Goal: Task Accomplishment & Management: Use online tool/utility

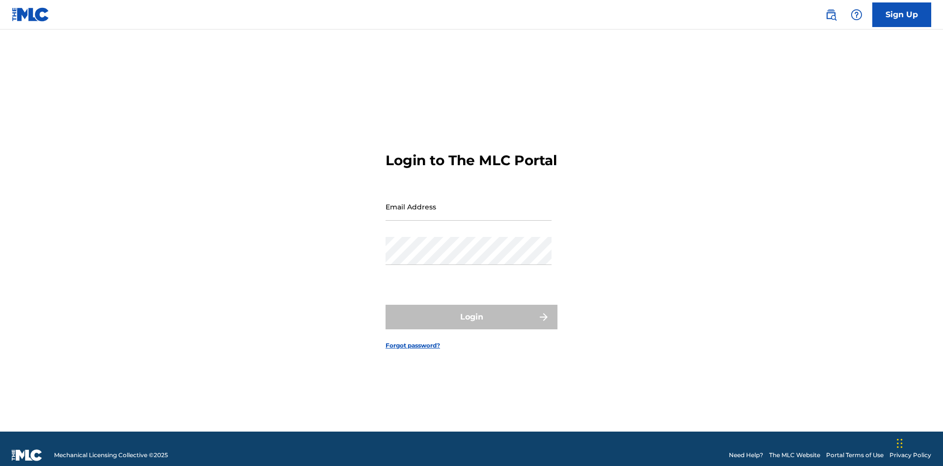
scroll to position [13, 0]
click at [469, 202] on input "Email Address" at bounding box center [469, 207] width 166 height 28
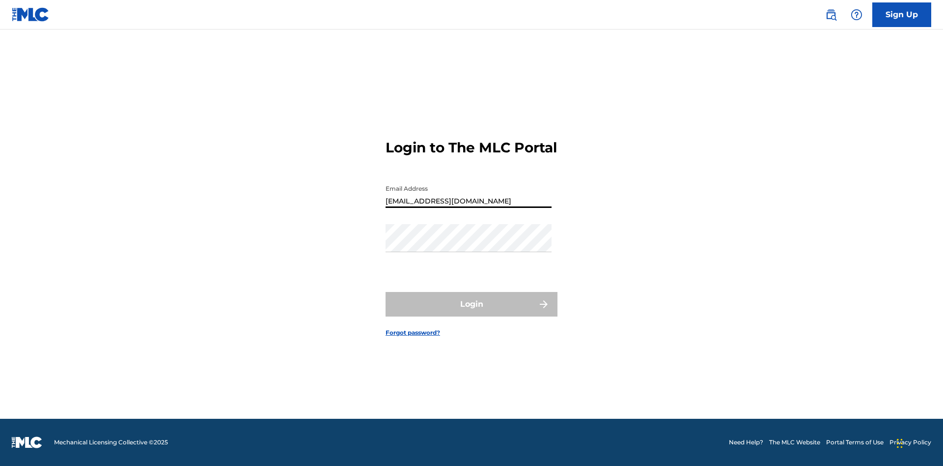
type input "[EMAIL_ADDRESS][DOMAIN_NAME]"
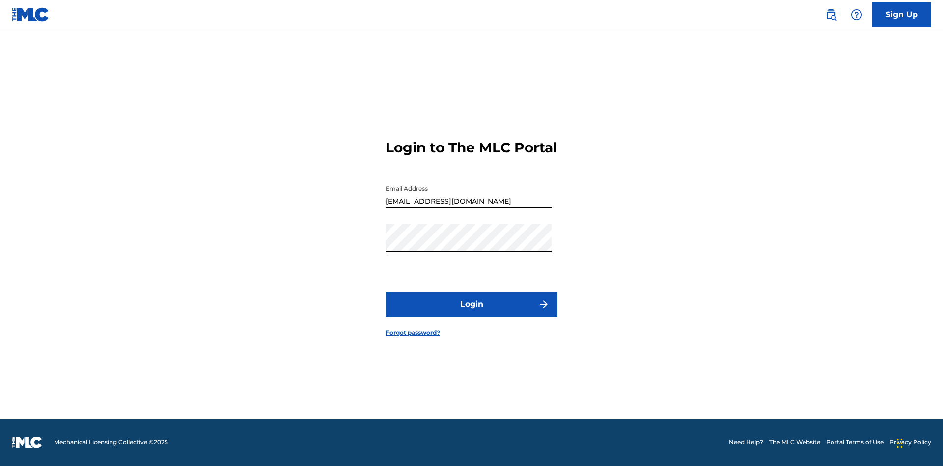
click at [472, 312] on button "Login" at bounding box center [472, 304] width 172 height 25
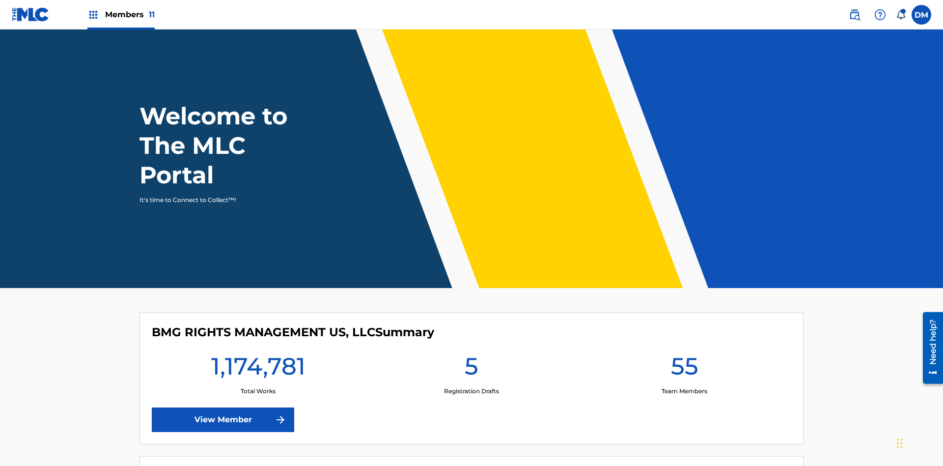
scroll to position [42, 0]
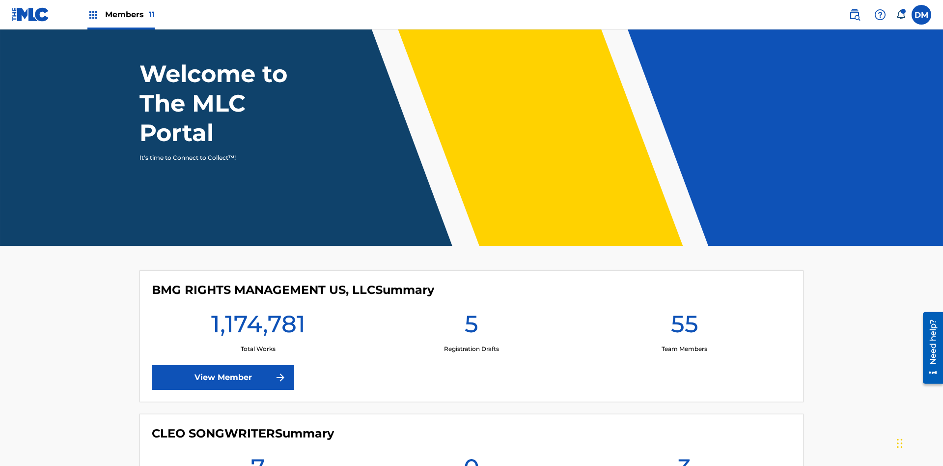
click at [121, 14] on span "Members 11" at bounding box center [130, 14] width 50 height 11
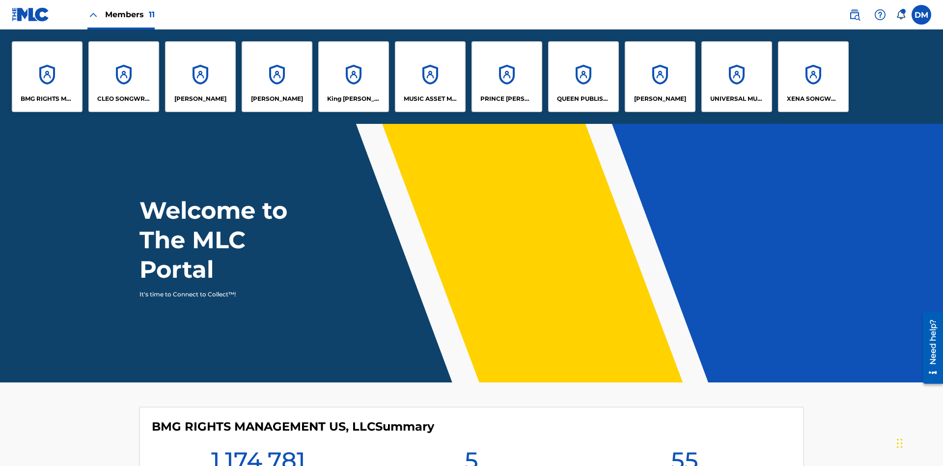
click at [353, 99] on p "King [PERSON_NAME]" at bounding box center [354, 98] width 54 height 9
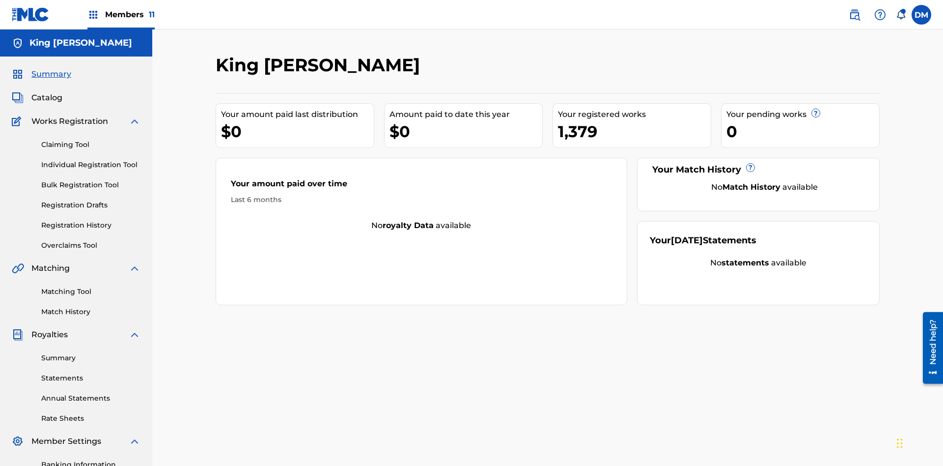
click at [91, 139] on link "Claiming Tool" at bounding box center [90, 144] width 99 height 10
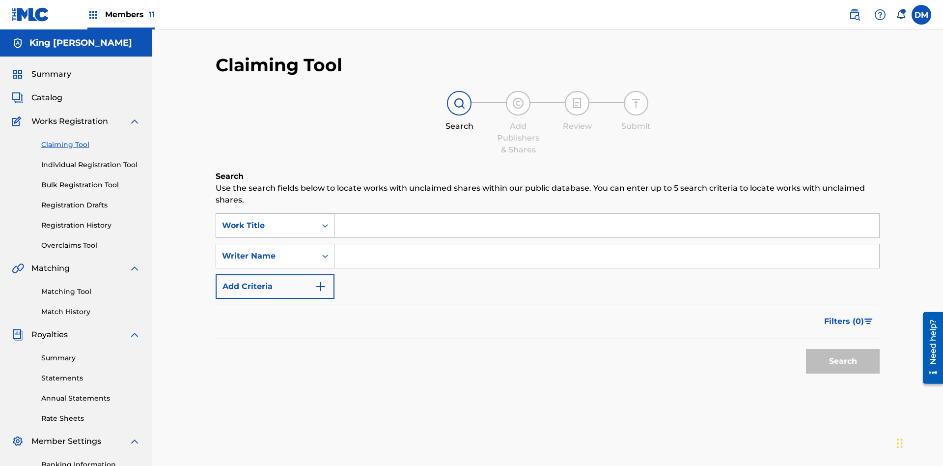
click at [266, 220] on div "Work Title" at bounding box center [266, 226] width 88 height 12
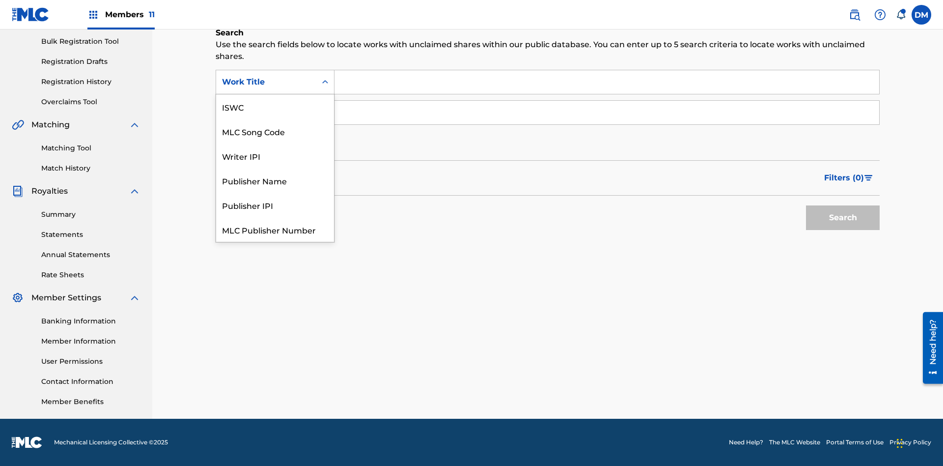
scroll to position [25, 0]
click at [275, 94] on div "ISWC" at bounding box center [275, 82] width 118 height 25
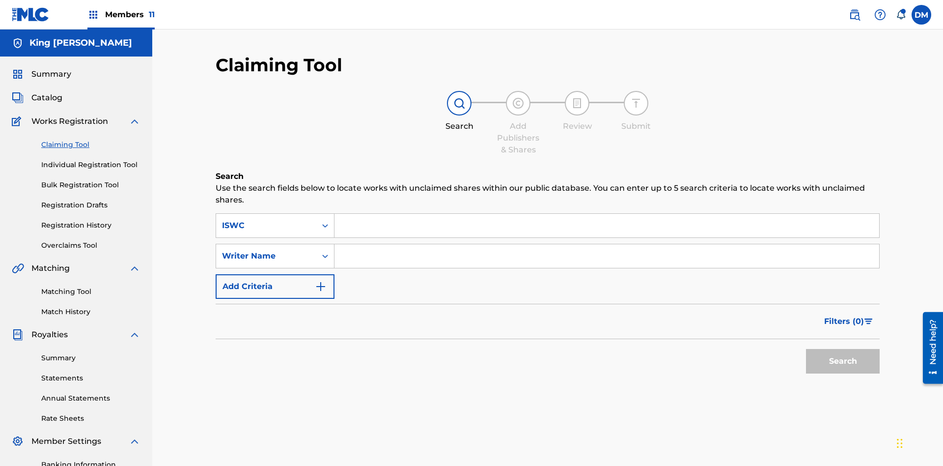
click at [607, 214] on input "Search Form" at bounding box center [606, 226] width 545 height 24
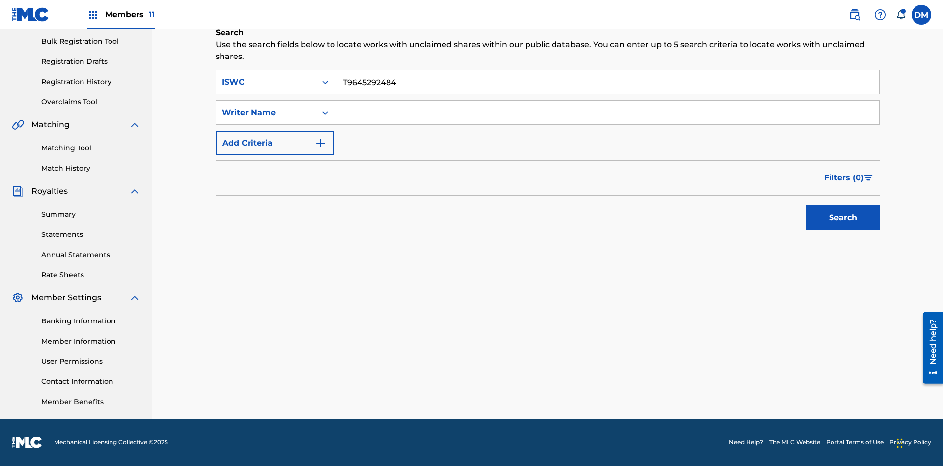
type input "T9645292484"
click at [843, 218] on button "Search" at bounding box center [843, 217] width 74 height 25
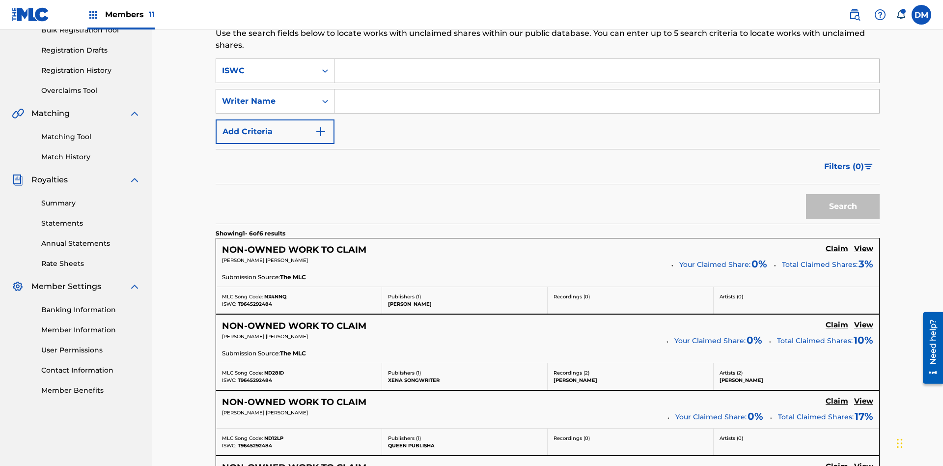
click at [607, 89] on input "Search Form" at bounding box center [606, 101] width 545 height 24
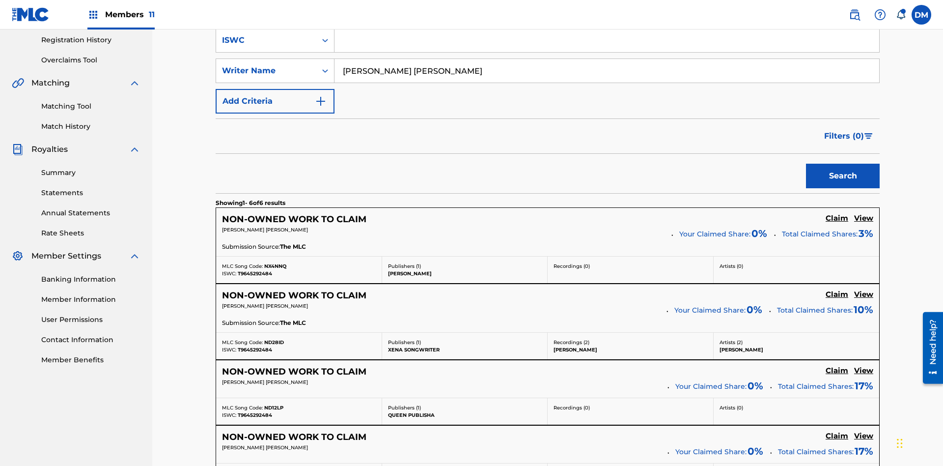
type input "[PERSON_NAME] [PERSON_NAME]"
click at [843, 164] on button "Search" at bounding box center [843, 176] width 74 height 25
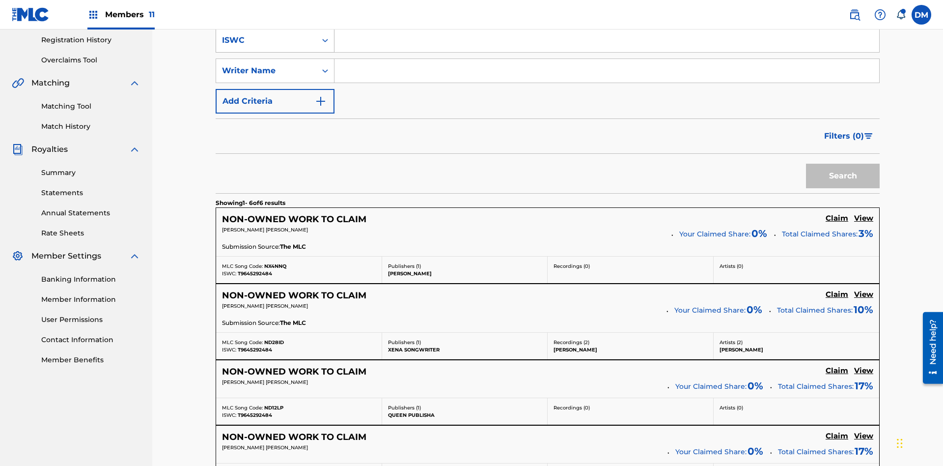
click at [266, 46] on div "ISWC" at bounding box center [266, 40] width 88 height 12
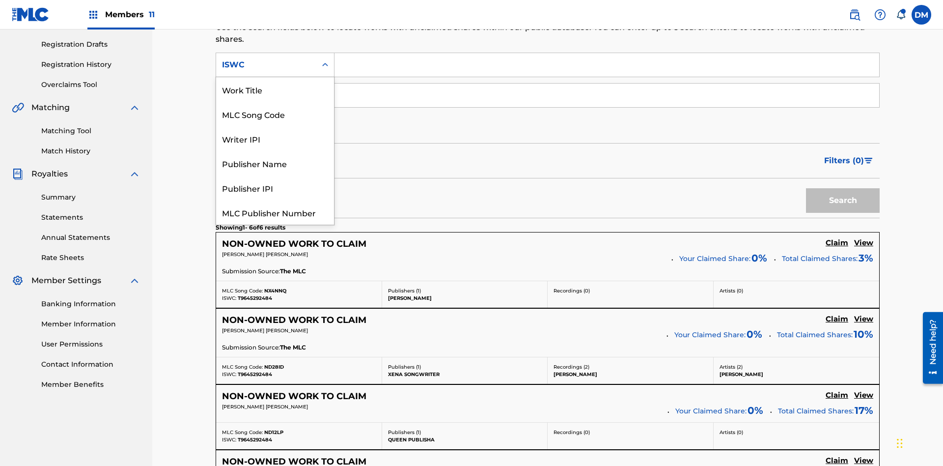
scroll to position [25, 0]
click at [275, 77] on div "Work Title" at bounding box center [275, 65] width 118 height 25
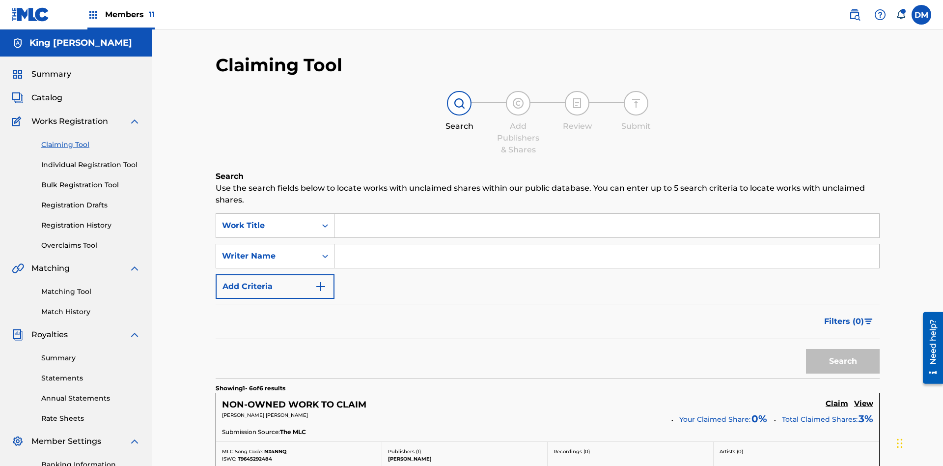
click at [607, 214] on input "Search Form" at bounding box center [606, 226] width 545 height 24
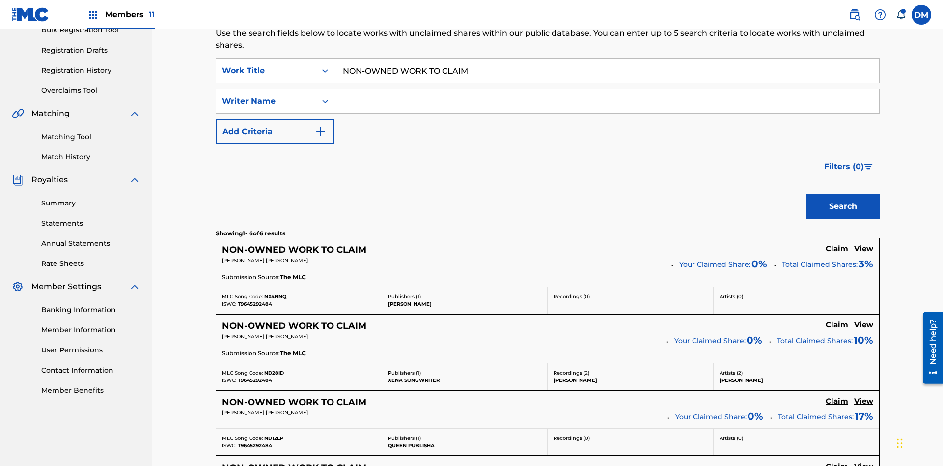
type input "NON-OWNED WORK TO CLAIM"
click at [843, 194] on button "Search" at bounding box center [843, 206] width 74 height 25
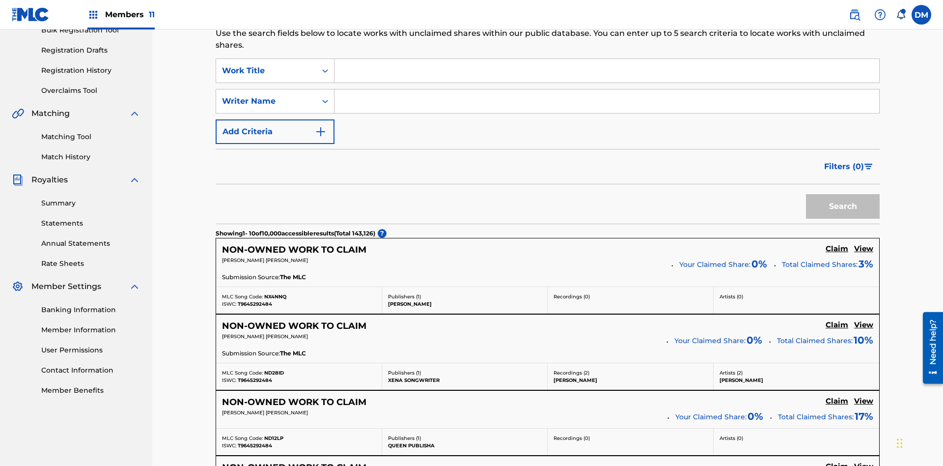
scroll to position [161, 0]
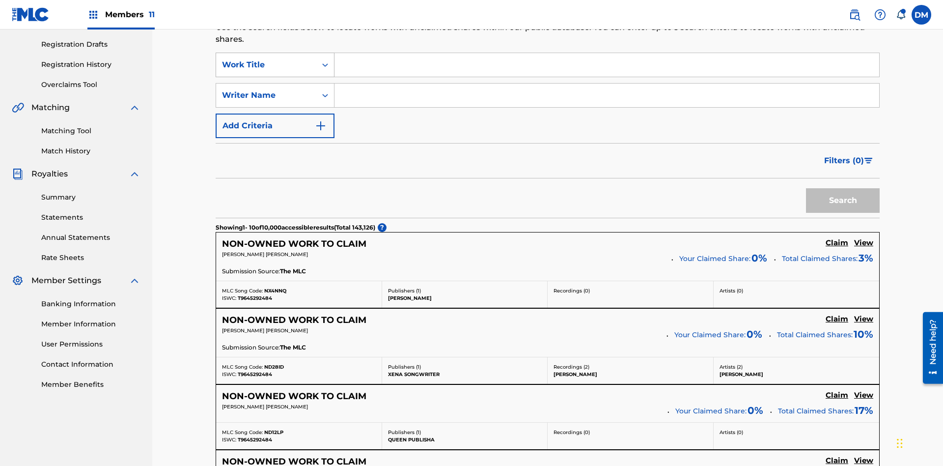
click at [266, 65] on div "Work Title" at bounding box center [266, 65] width 88 height 12
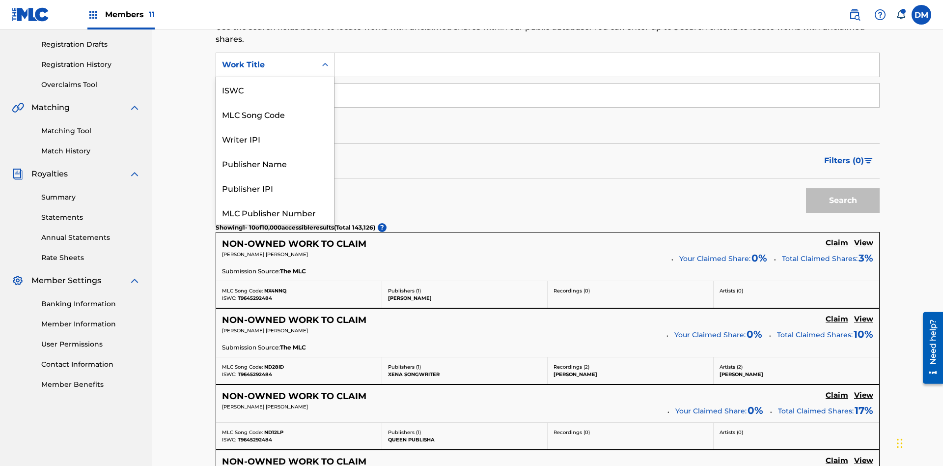
scroll to position [25, 0]
click at [275, 89] on div "MLC Song Code" at bounding box center [275, 89] width 118 height 25
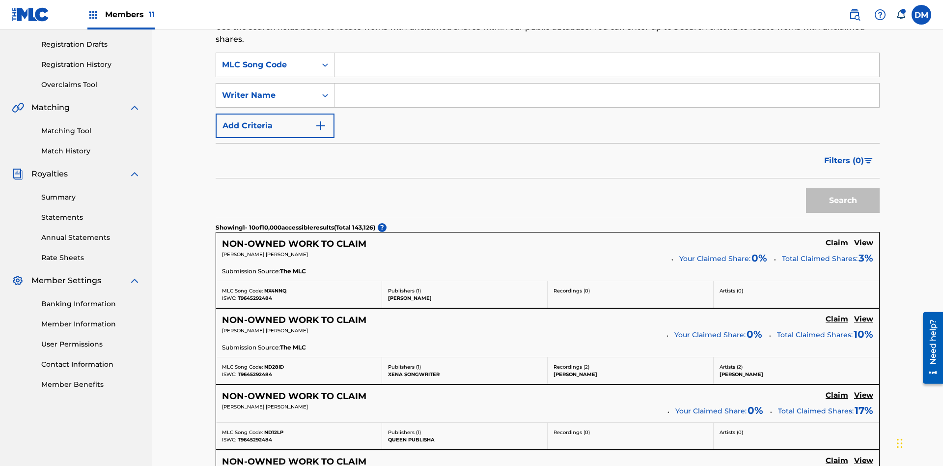
click at [607, 71] on input "Search Form" at bounding box center [606, 65] width 545 height 24
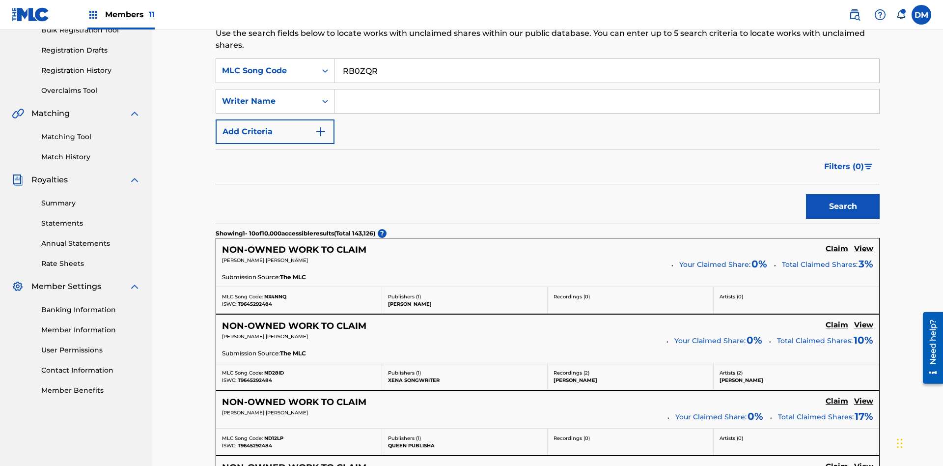
type input "RB0ZQR"
click at [843, 194] on button "Search" at bounding box center [843, 206] width 74 height 25
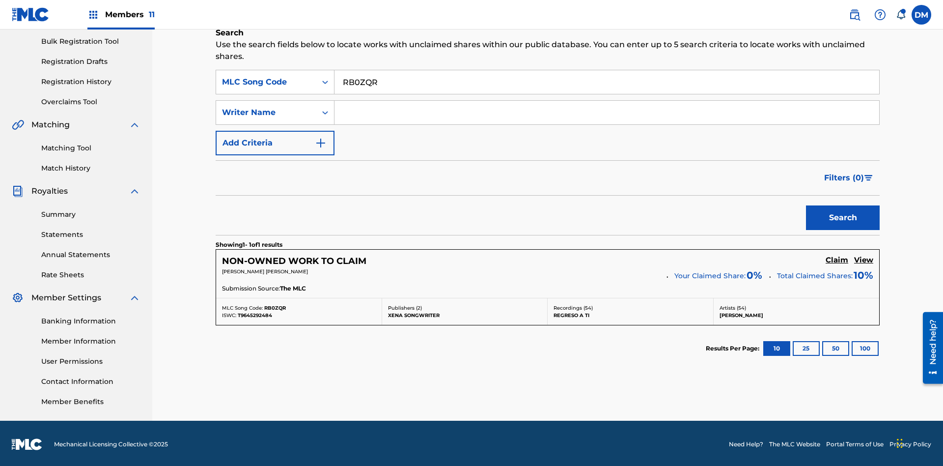
scroll to position [145, 0]
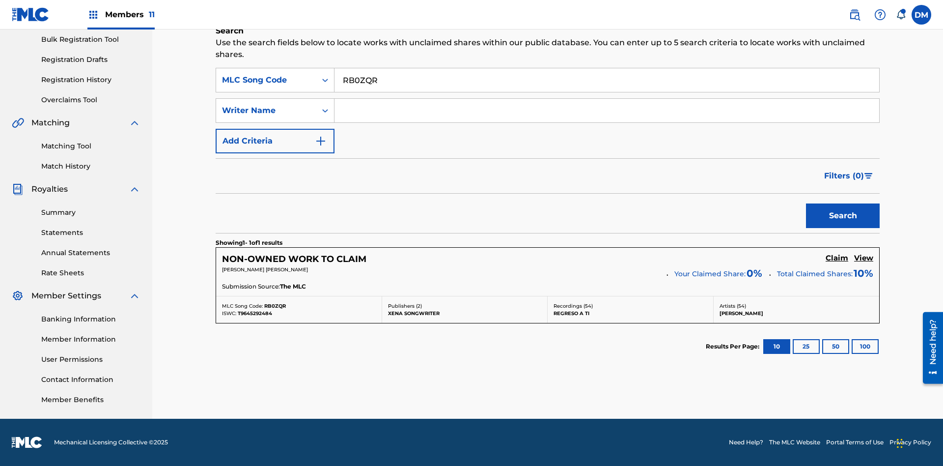
click at [607, 80] on input "RB0ZQR" at bounding box center [606, 80] width 545 height 24
click at [266, 80] on div "MLC Song Code" at bounding box center [266, 80] width 88 height 12
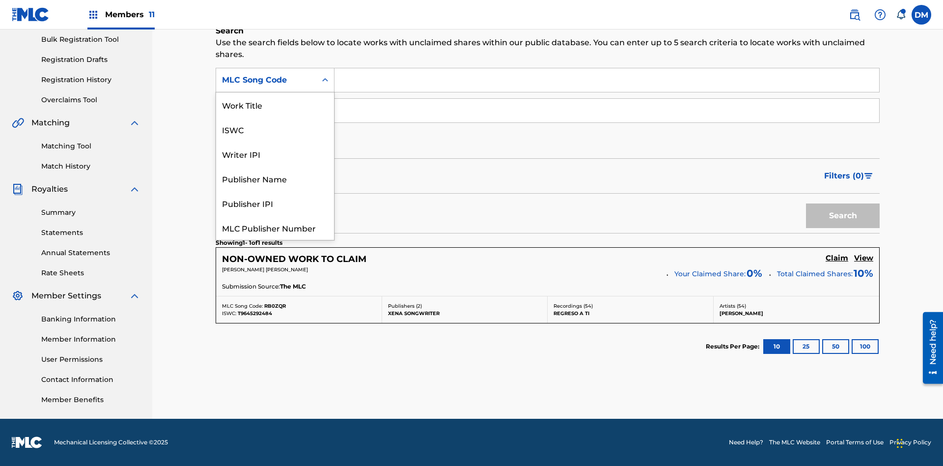
scroll to position [25, 0]
click at [275, 129] on div "Writer IPI" at bounding box center [275, 129] width 118 height 25
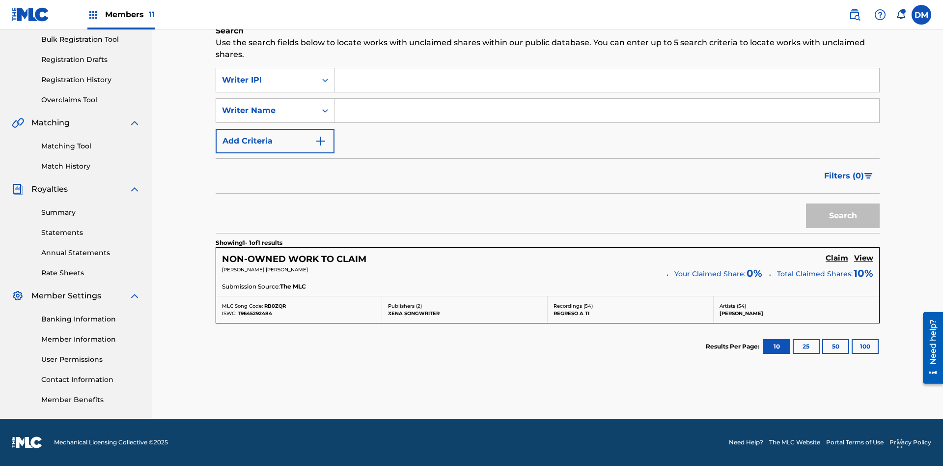
click at [607, 80] on input "Search Form" at bounding box center [606, 80] width 545 height 24
type input "00369275519"
click at [843, 216] on button "Search" at bounding box center [843, 215] width 74 height 25
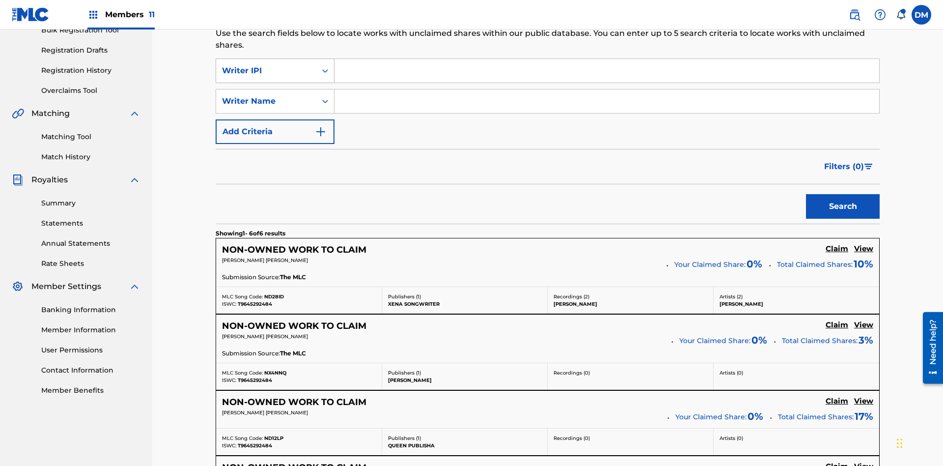
click at [266, 65] on div "Writer IPI" at bounding box center [266, 71] width 88 height 12
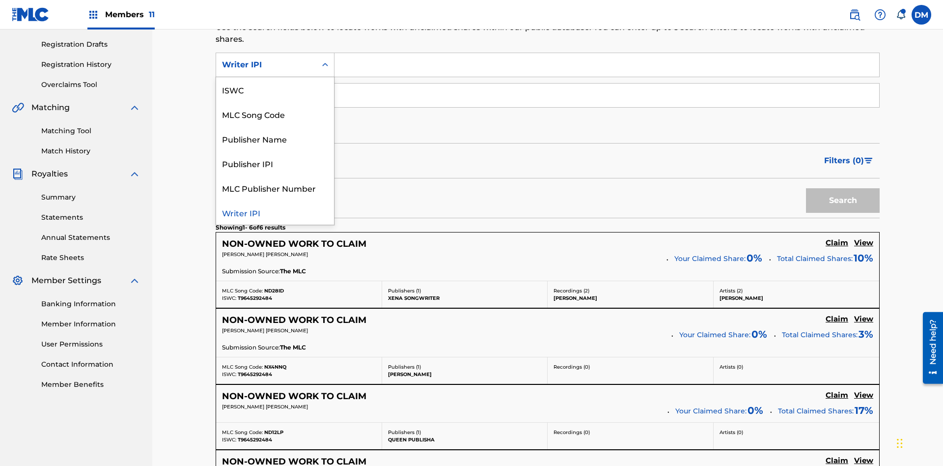
click at [275, 139] on div "Publisher Name" at bounding box center [275, 138] width 118 height 25
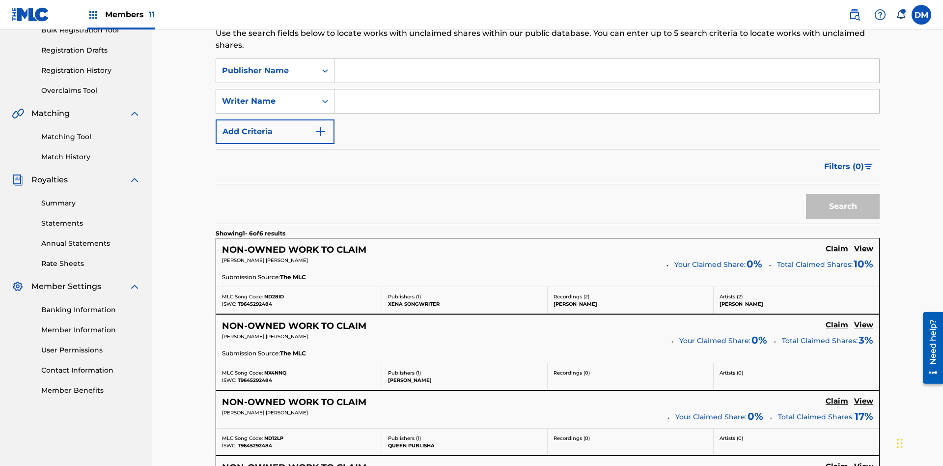
click at [607, 71] on input "Search Form" at bounding box center [606, 71] width 545 height 24
type input "Xena Songwriter"
click at [843, 194] on button "Search" at bounding box center [843, 206] width 74 height 25
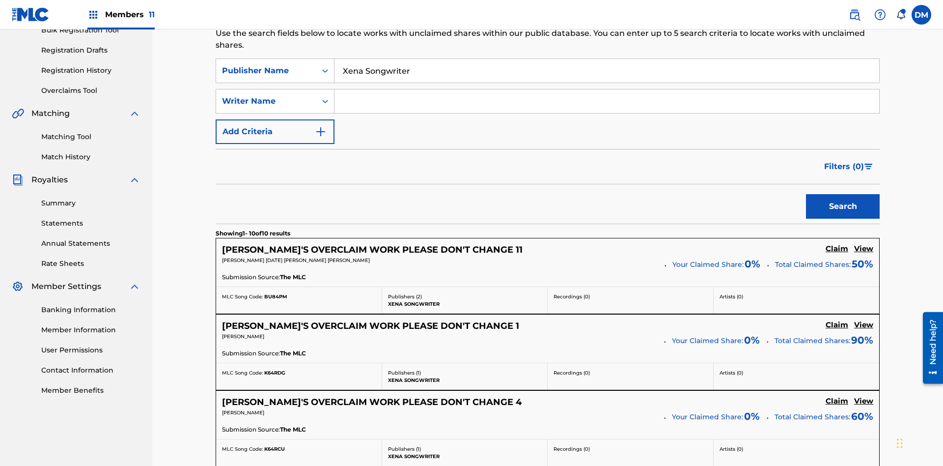
click at [607, 71] on input "Xena Songwriter" at bounding box center [606, 71] width 545 height 24
click at [266, 65] on div "Publisher Name" at bounding box center [266, 71] width 88 height 12
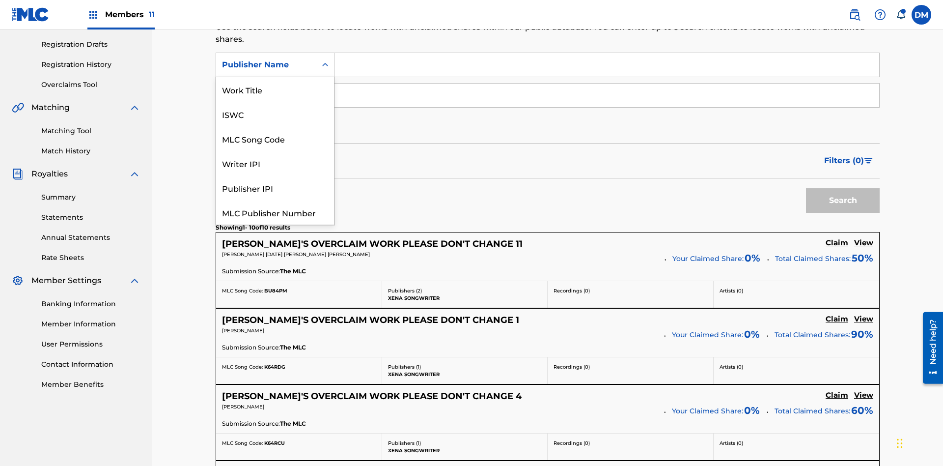
scroll to position [25, 0]
click at [275, 163] on div "Publisher IPI" at bounding box center [275, 163] width 118 height 25
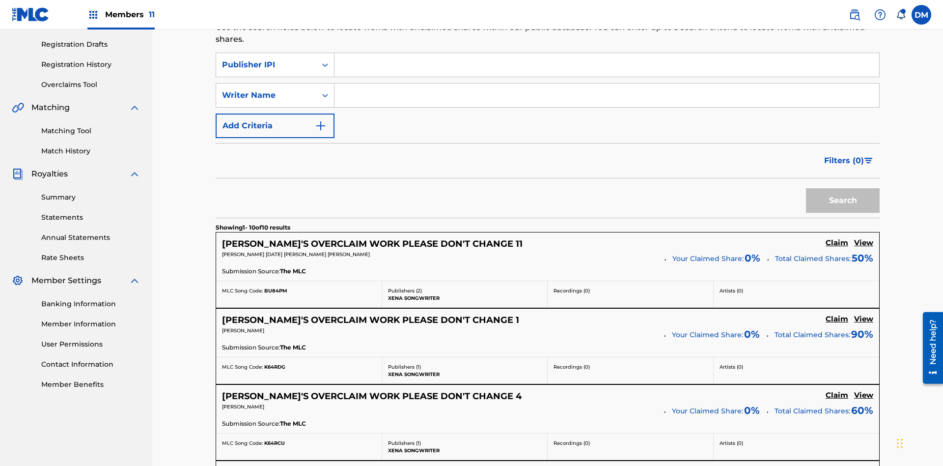
click at [607, 71] on input "Search Form" at bounding box center [606, 65] width 545 height 24
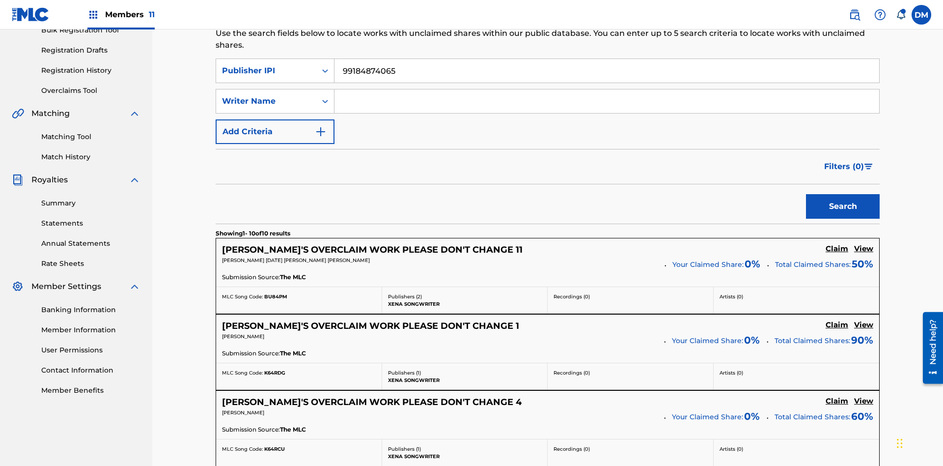
type input "99184874065"
click at [843, 194] on button "Search" at bounding box center [843, 206] width 74 height 25
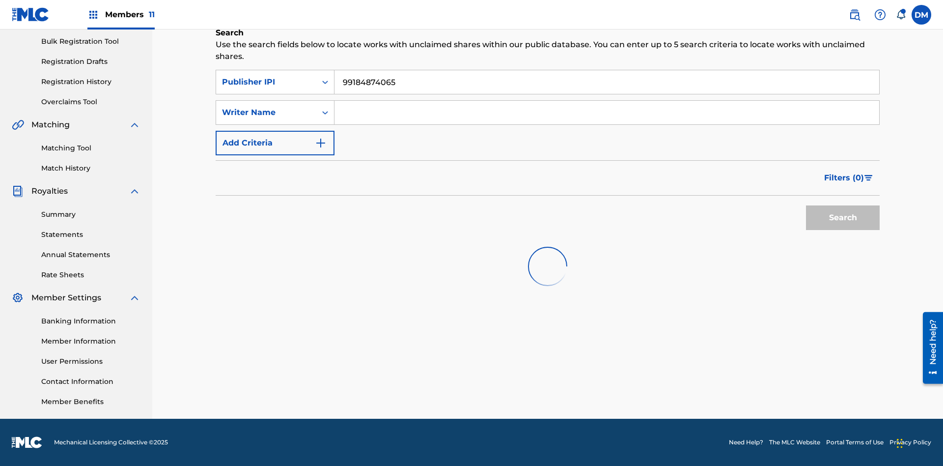
scroll to position [143, 0]
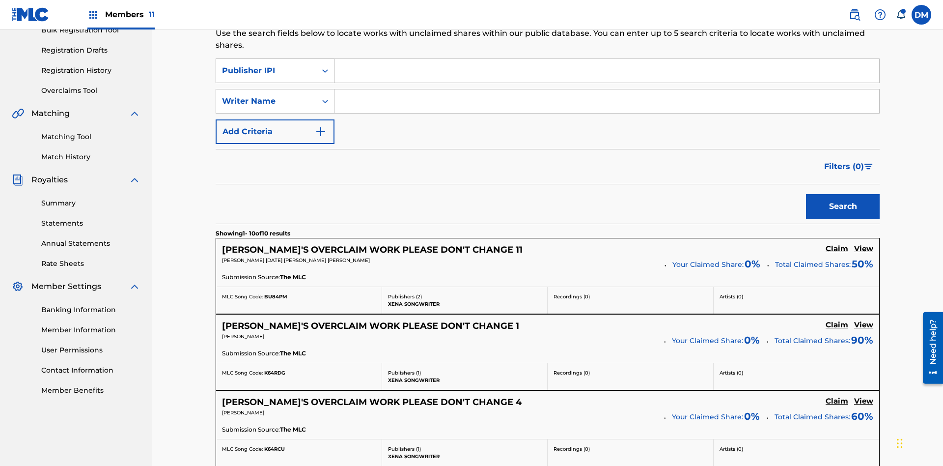
click at [266, 65] on div "Publisher IPI" at bounding box center [266, 71] width 88 height 12
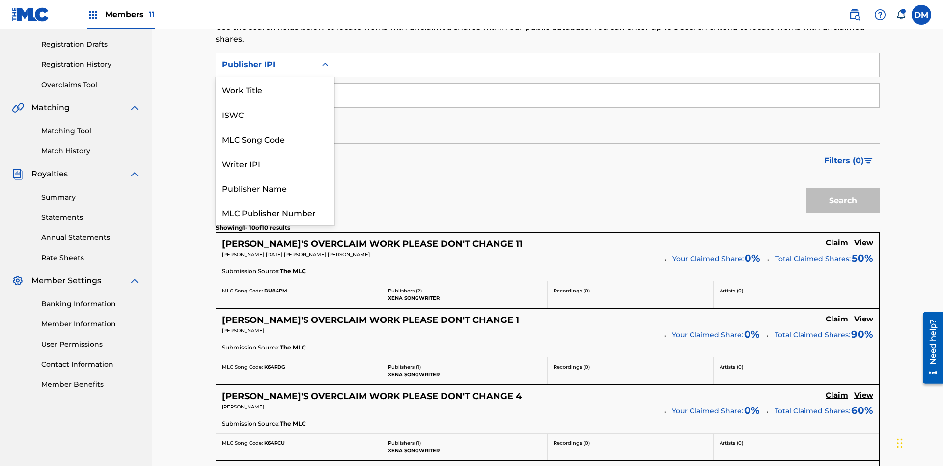
scroll to position [25, 0]
click at [275, 188] on div "MLC Publisher Number" at bounding box center [275, 187] width 118 height 25
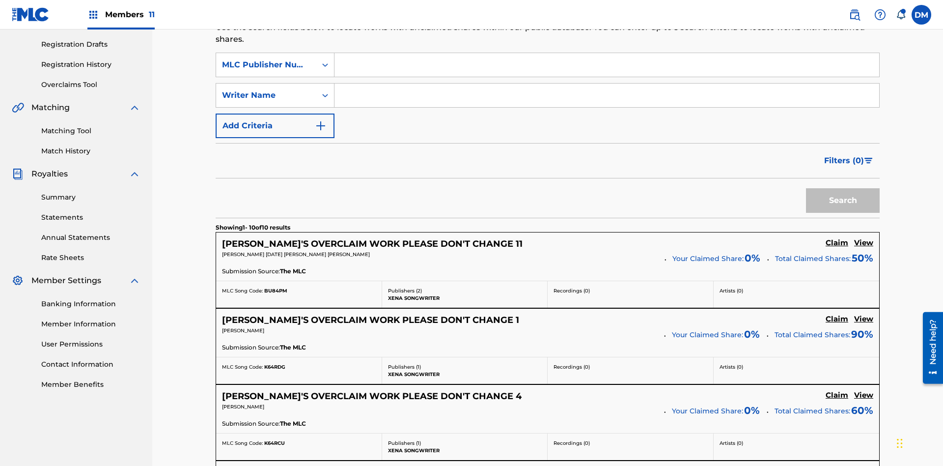
click at [607, 71] on input "Search Form" at bounding box center [606, 65] width 545 height 24
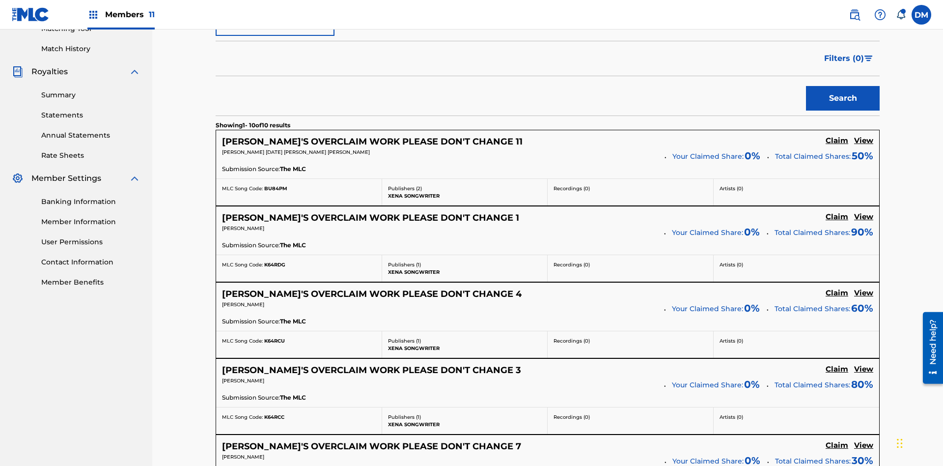
type input "P077WM"
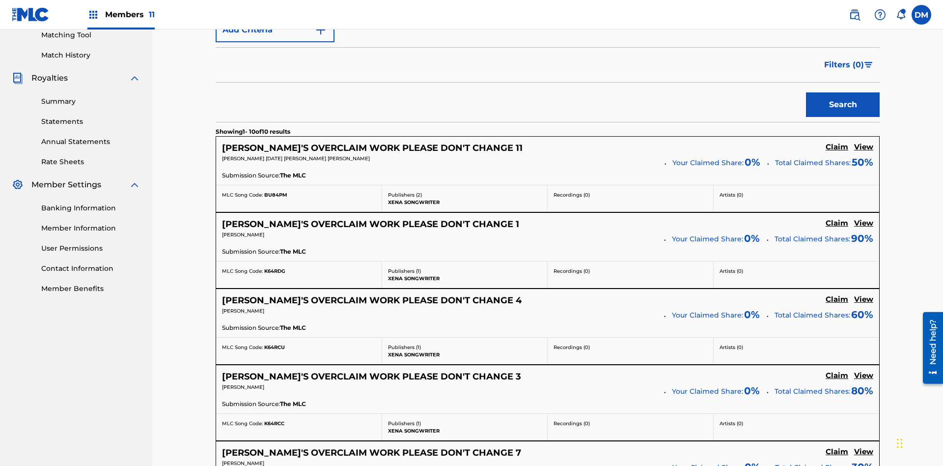
click at [843, 92] on button "Search" at bounding box center [843, 104] width 74 height 25
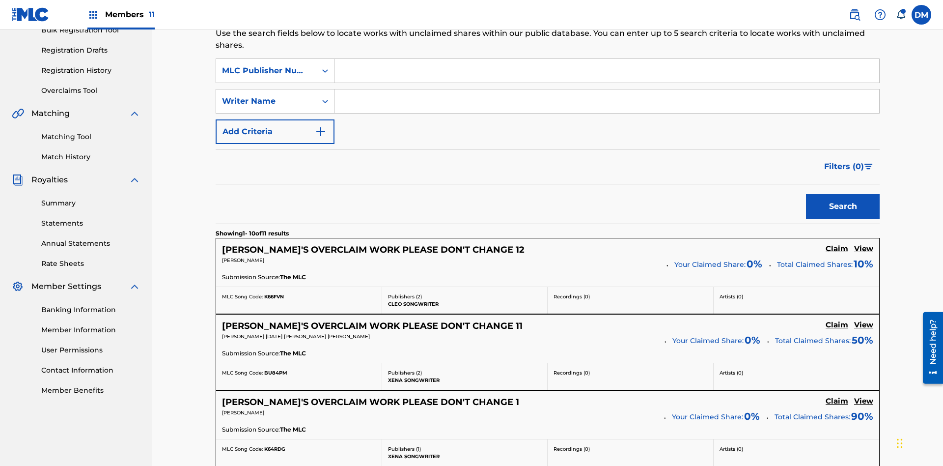
click at [275, 119] on button "Add Criteria" at bounding box center [275, 131] width 119 height 25
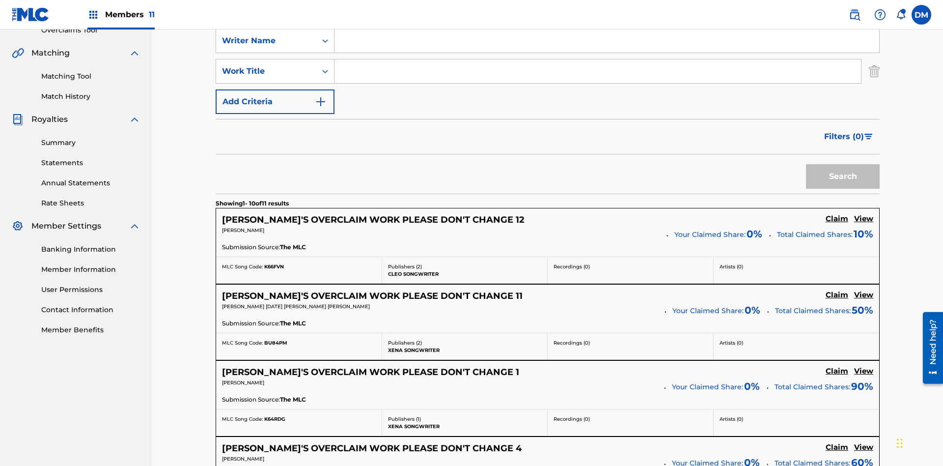
click at [275, 89] on button "Add Criteria" at bounding box center [275, 101] width 119 height 25
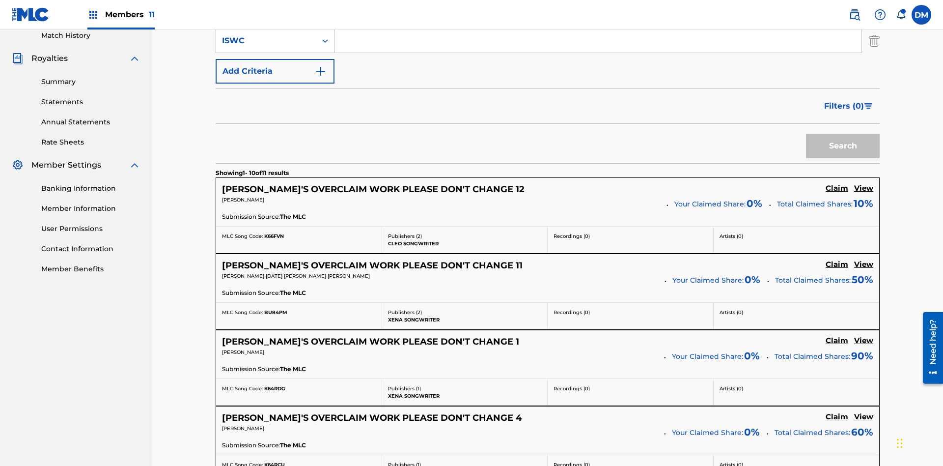
click at [275, 71] on button "Add Criteria" at bounding box center [275, 71] width 119 height 25
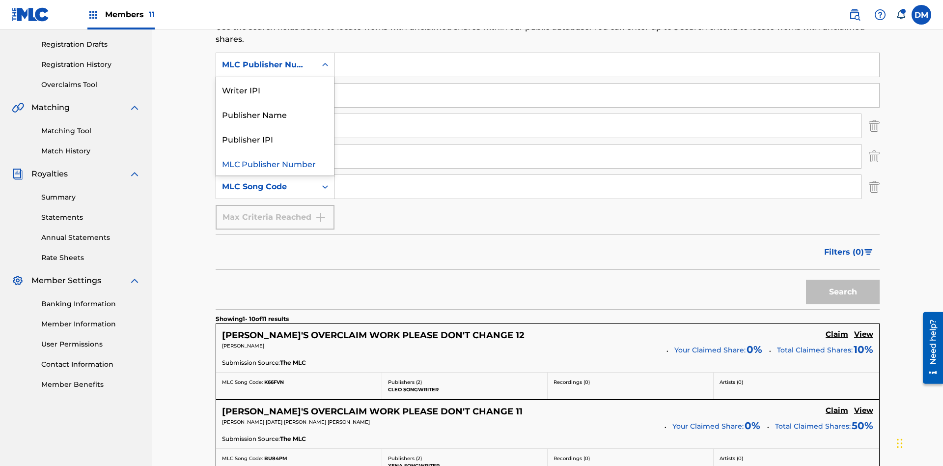
click at [275, 114] on div "Publisher Name" at bounding box center [275, 114] width 118 height 25
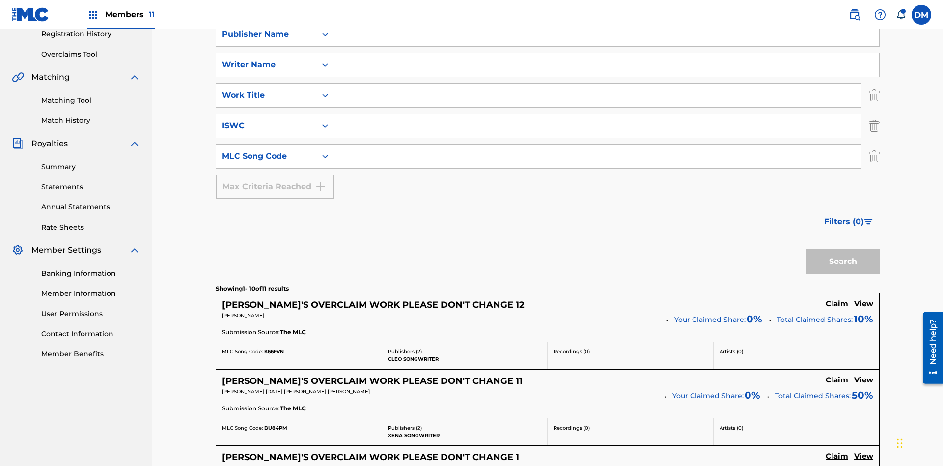
click at [266, 65] on div "Writer Name" at bounding box center [266, 65] width 88 height 12
click at [275, 114] on div "Publisher IPI" at bounding box center [275, 114] width 118 height 25
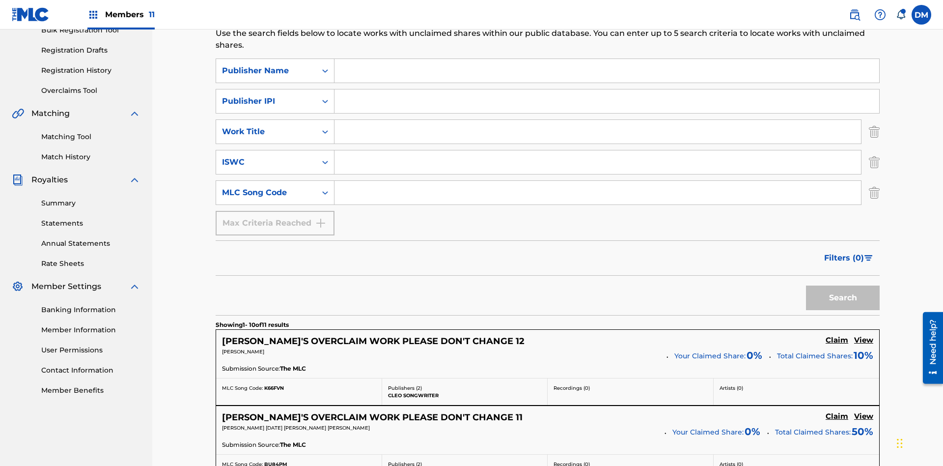
click at [607, 71] on input "Search Form" at bounding box center [606, 71] width 545 height 24
type input "Xena Songwriter"
click at [607, 89] on input "Search Form" at bounding box center [606, 101] width 545 height 24
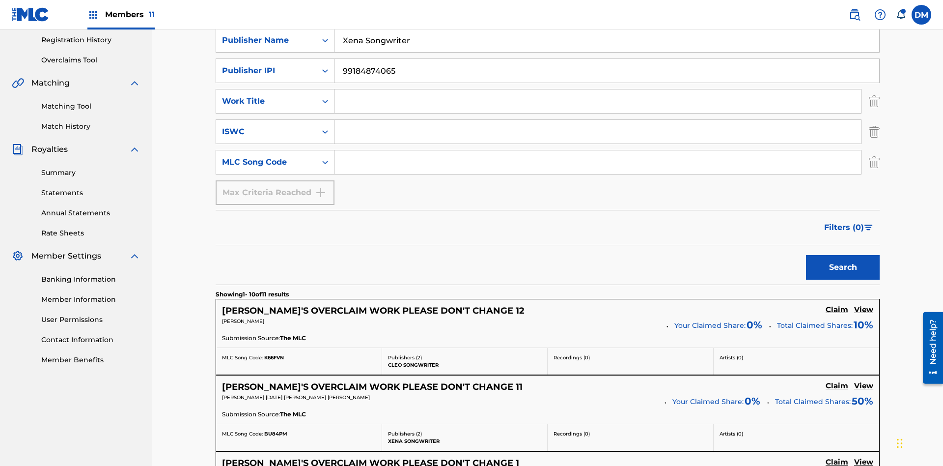
type input "99184874065"
click at [598, 89] on input "Search Form" at bounding box center [597, 101] width 527 height 24
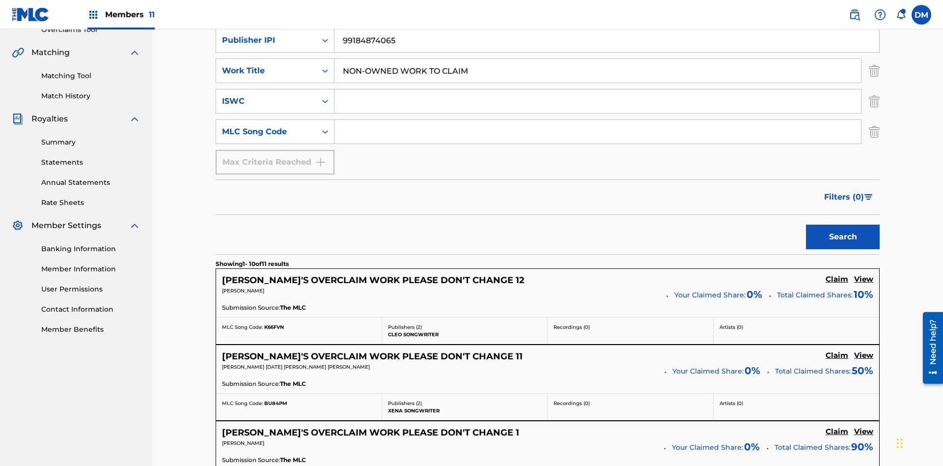
type input "NON-OWNED WORK TO CLAIM"
click at [598, 89] on input "Search Form" at bounding box center [597, 101] width 527 height 24
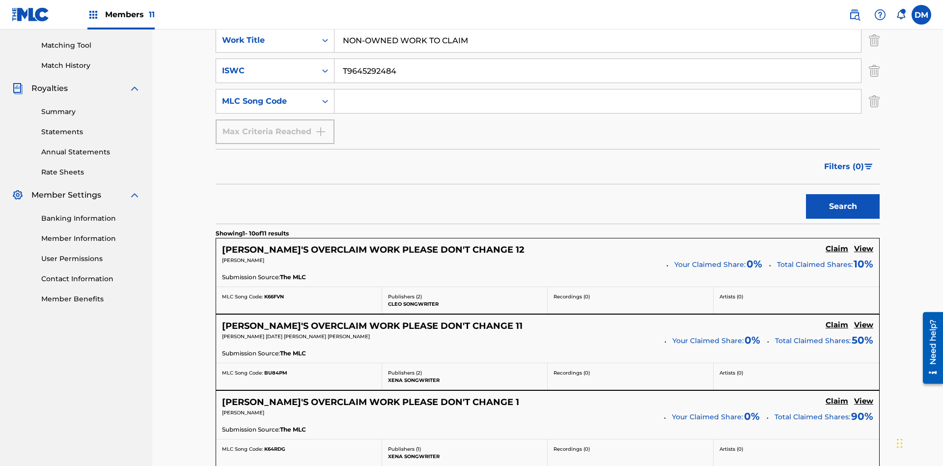
type input "T9645292484"
click at [598, 89] on input "Search Form" at bounding box center [597, 101] width 527 height 24
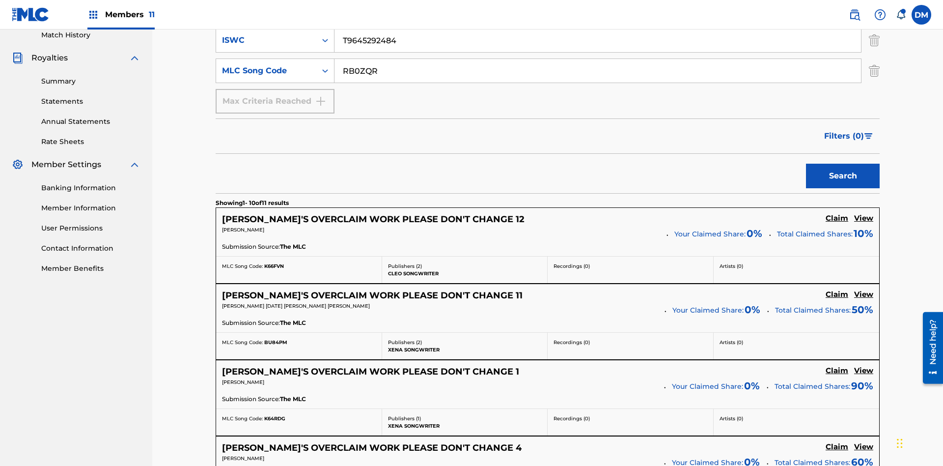
type input "RB0ZQR"
click at [843, 164] on button "Search" at bounding box center [843, 176] width 74 height 25
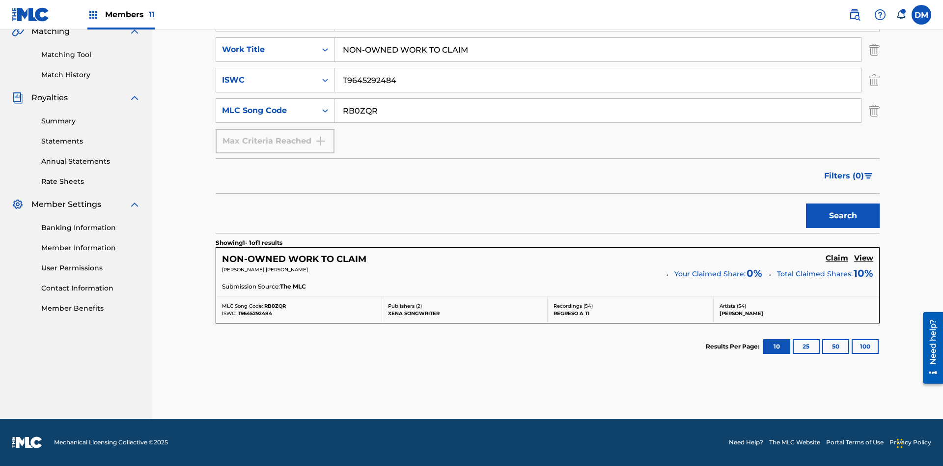
click at [874, 62] on img "Search Form" at bounding box center [874, 49] width 11 height 25
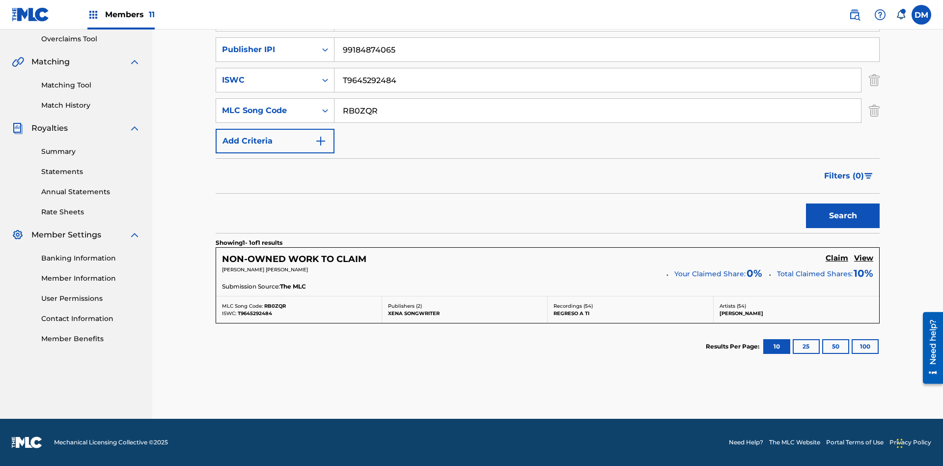
click at [874, 80] on img "Search Form" at bounding box center [874, 80] width 11 height 25
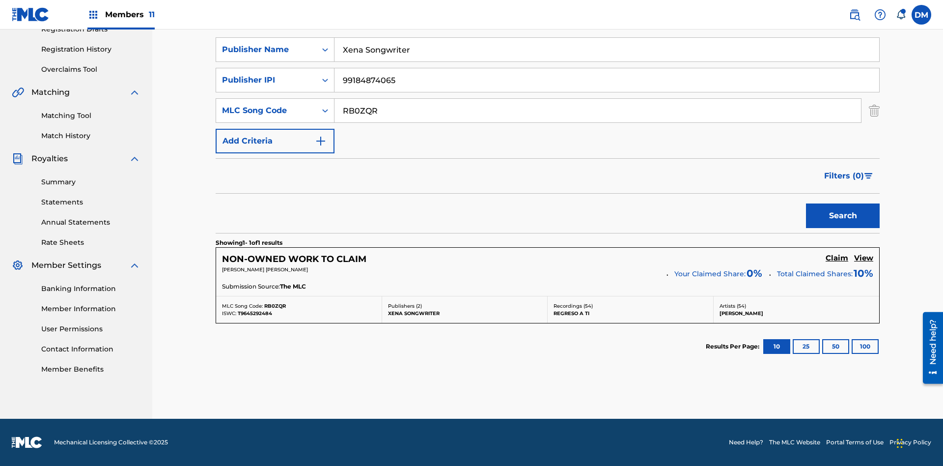
click at [598, 111] on input "RB0ZQR" at bounding box center [597, 111] width 527 height 24
click at [607, 61] on input "Xena Songwriter" at bounding box center [606, 50] width 545 height 24
click at [607, 80] on input "99184874065" at bounding box center [606, 80] width 545 height 24
click at [266, 56] on div "Publisher Name" at bounding box center [266, 50] width 88 height 12
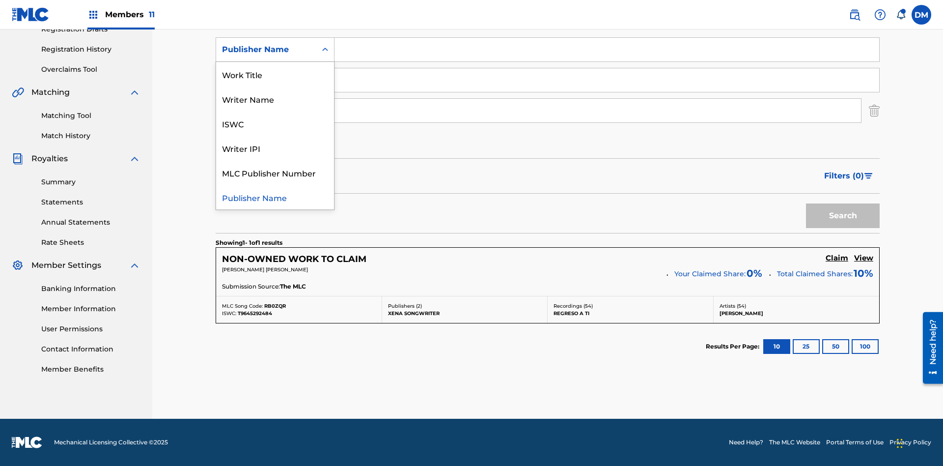
scroll to position [161, 0]
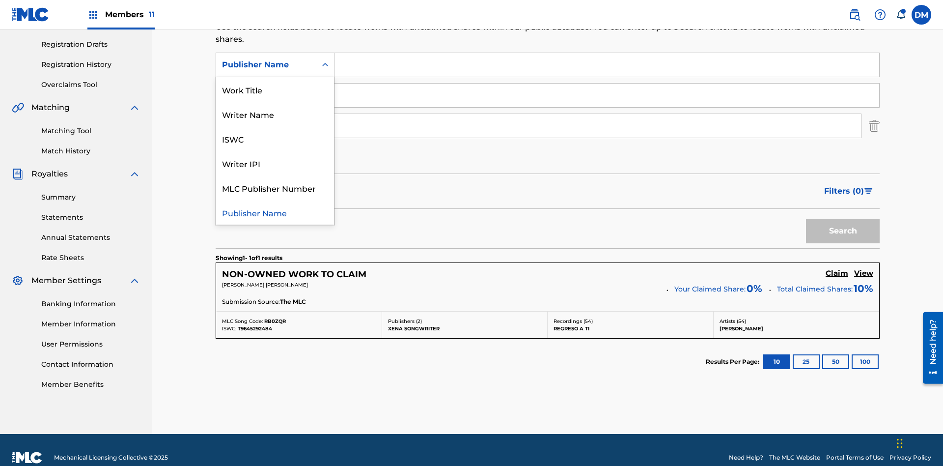
click at [275, 163] on div "Writer IPI" at bounding box center [275, 163] width 118 height 25
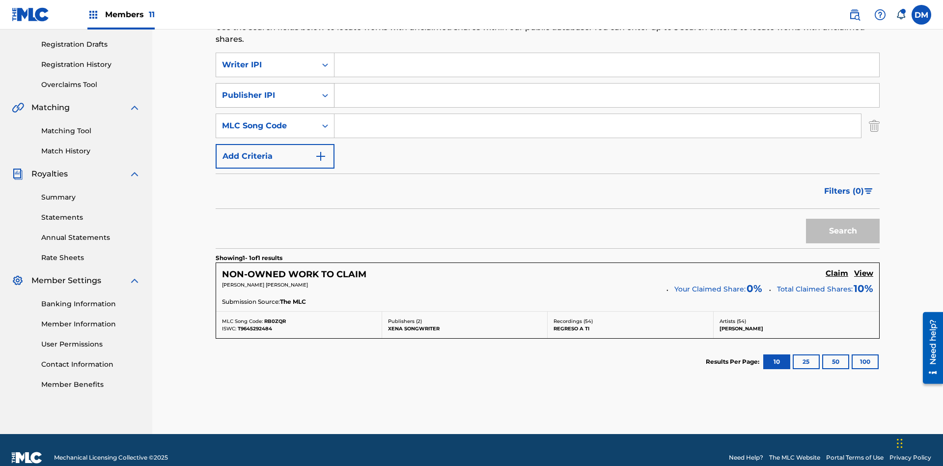
click at [266, 89] on div "Publisher IPI" at bounding box center [266, 95] width 88 height 12
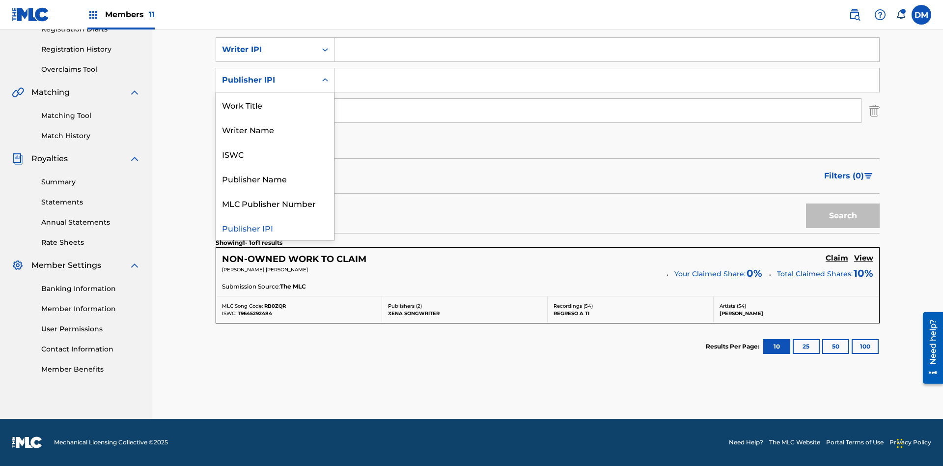
click at [275, 203] on div "MLC Publisher Number" at bounding box center [275, 203] width 118 height 25
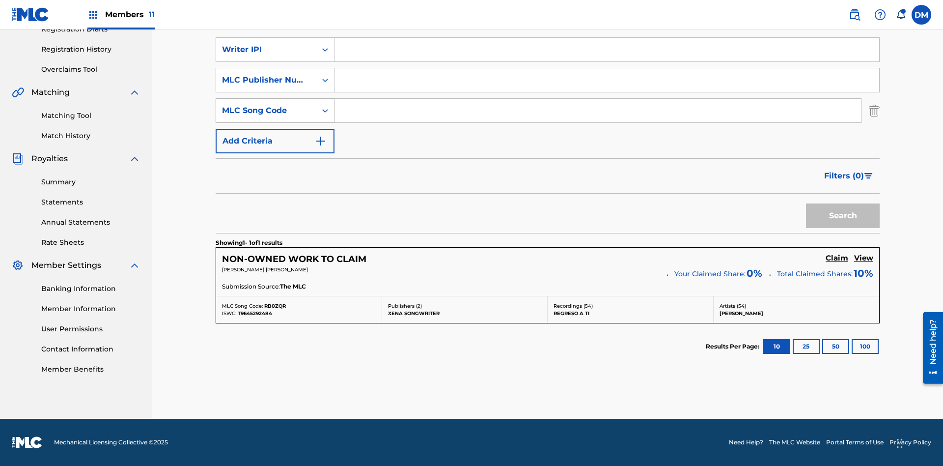
click at [266, 111] on div "MLC Song Code" at bounding box center [266, 111] width 88 height 12
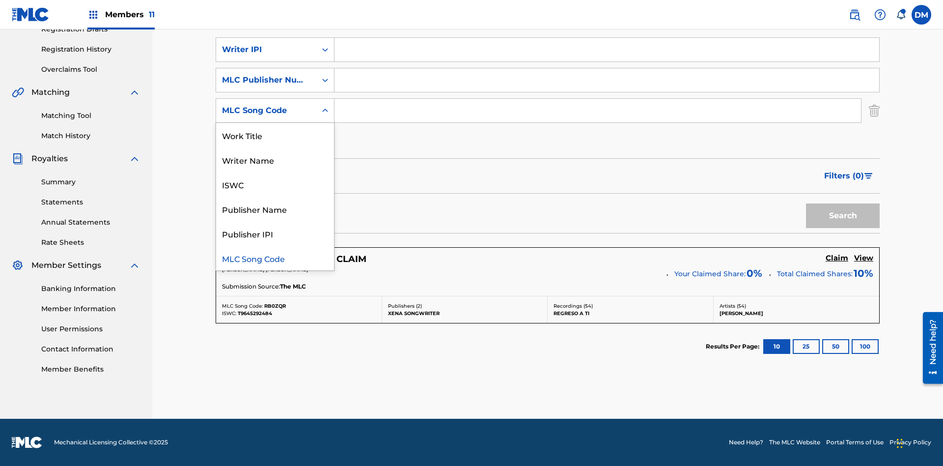
click at [275, 160] on div "Writer Name" at bounding box center [275, 159] width 118 height 25
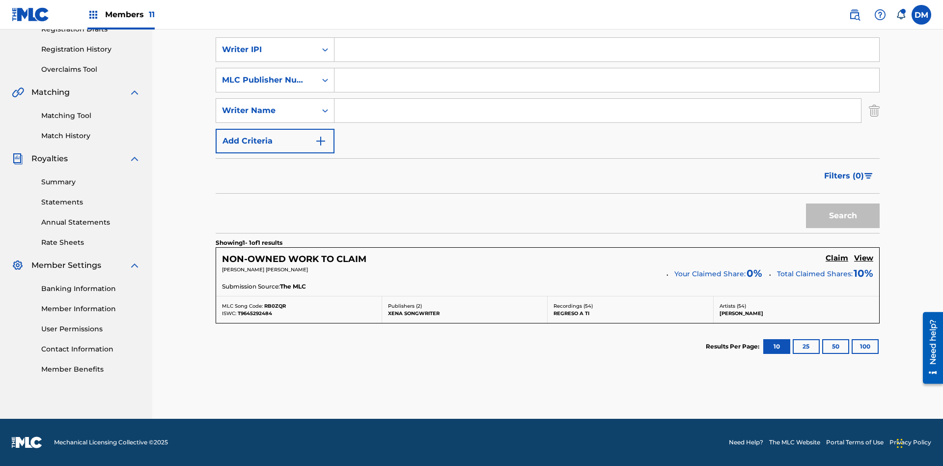
click at [607, 61] on input "Search Form" at bounding box center [606, 50] width 545 height 24
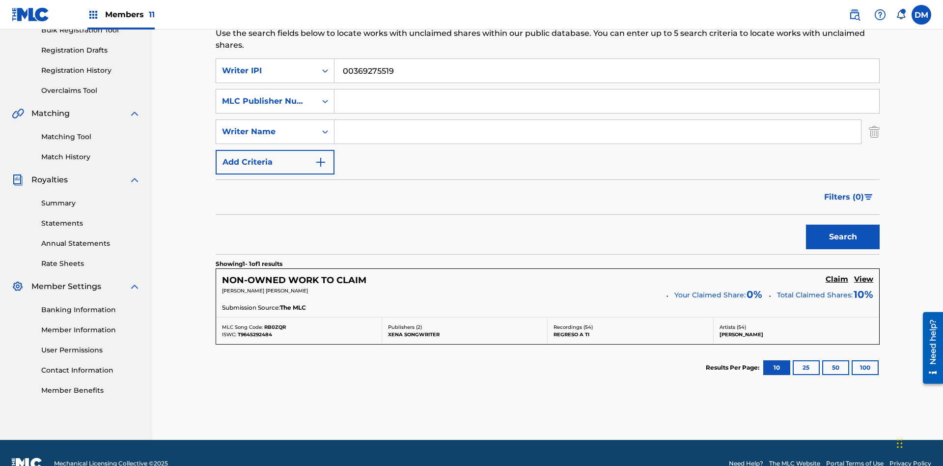
type input "00369275519"
click at [607, 89] on input "Search Form" at bounding box center [606, 101] width 545 height 24
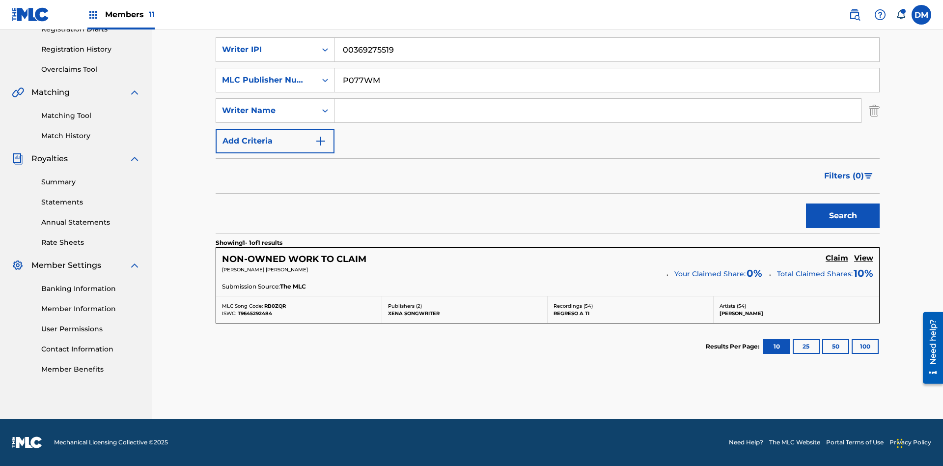
type input "P077WM"
click at [598, 111] on input "Search Form" at bounding box center [597, 111] width 527 height 24
type input "[PERSON_NAME] [PERSON_NAME]"
